Goal: Information Seeking & Learning: Learn about a topic

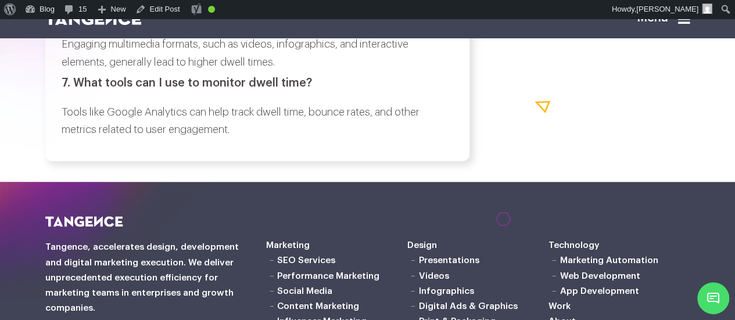
scroll to position [5064, 0]
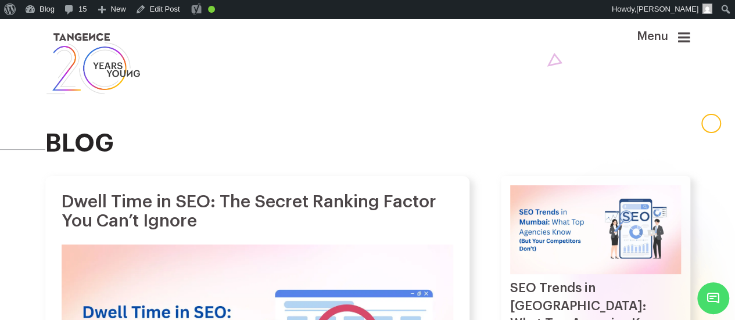
click at [285, 130] on div "blog" at bounding box center [367, 88] width 645 height 138
click at [164, 9] on link "Edit Post" at bounding box center [158, 9] width 54 height 19
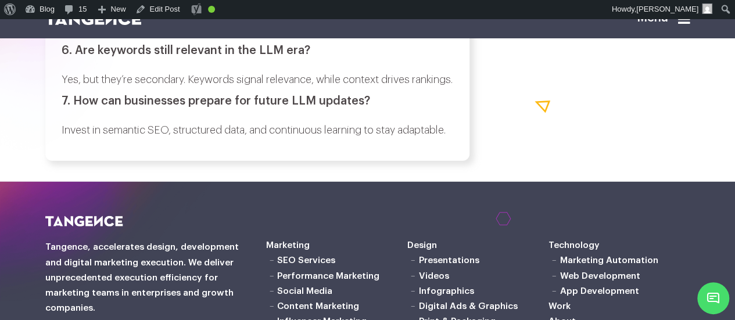
scroll to position [6011, 0]
